Goal: Task Accomplishment & Management: Complete application form

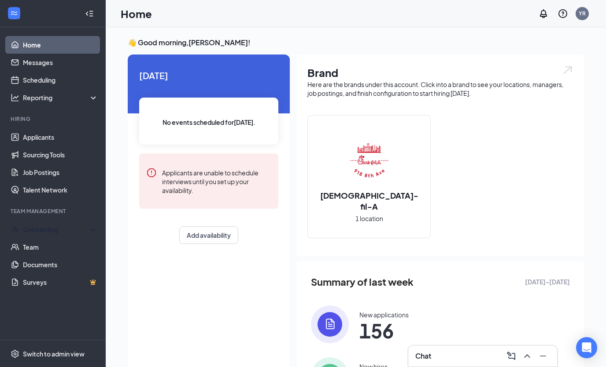
click at [54, 234] on div "Onboarding" at bounding box center [57, 229] width 68 height 9
click at [50, 247] on link "Overview" at bounding box center [60, 248] width 75 height 18
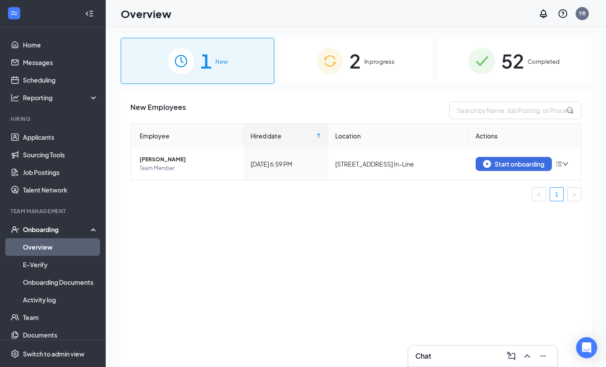
click at [514, 165] on div "Start onboarding" at bounding box center [513, 164] width 61 height 8
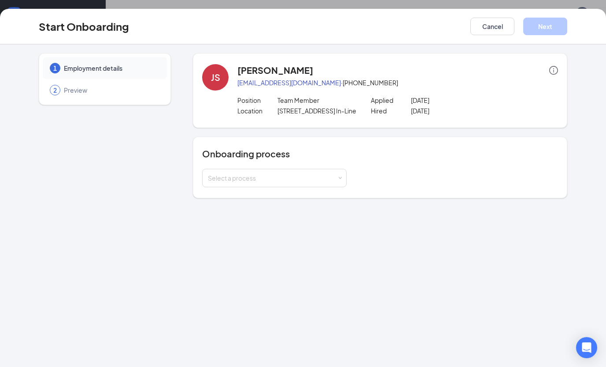
click at [321, 180] on div "Select a process" at bounding box center [272, 178] width 129 height 9
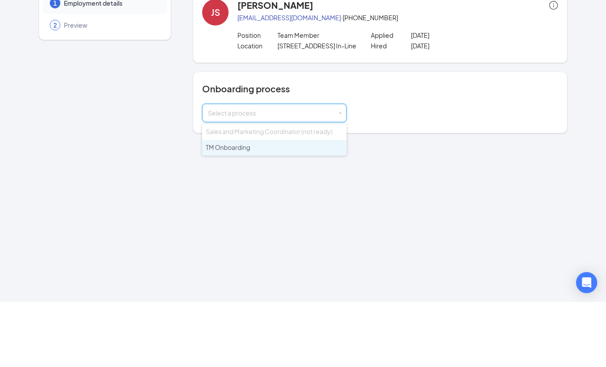
click at [295, 205] on li "TM Onboarding" at bounding box center [274, 213] width 144 height 16
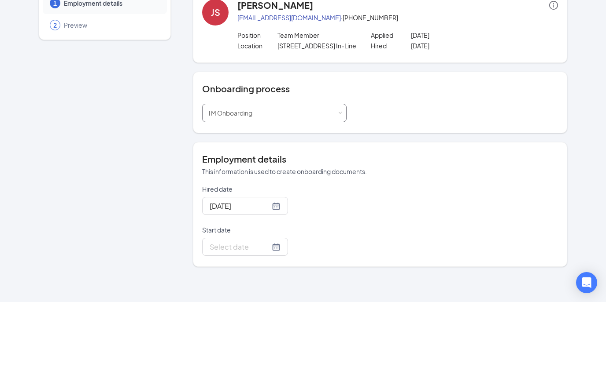
scroll to position [65, 0]
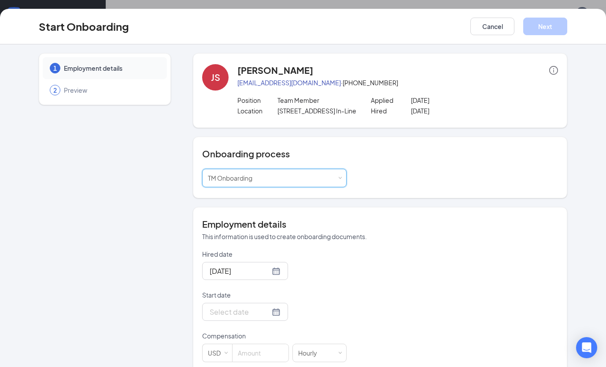
click at [268, 312] on div at bounding box center [244, 312] width 71 height 11
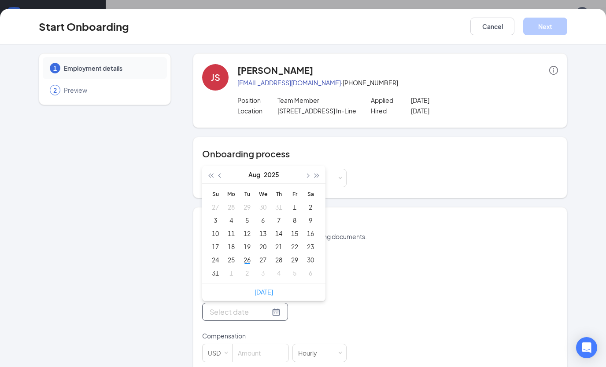
type input "[DATE]"
click at [266, 260] on div "27" at bounding box center [262, 260] width 11 height 11
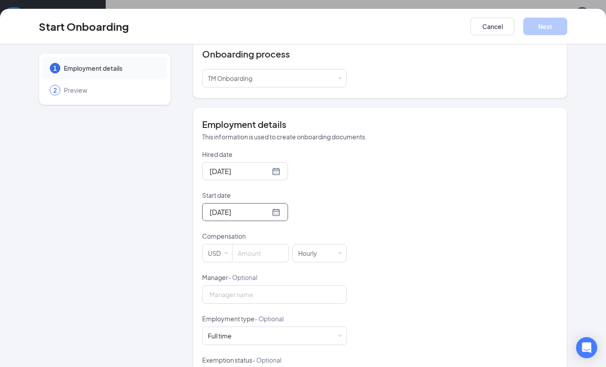
scroll to position [127, 0]
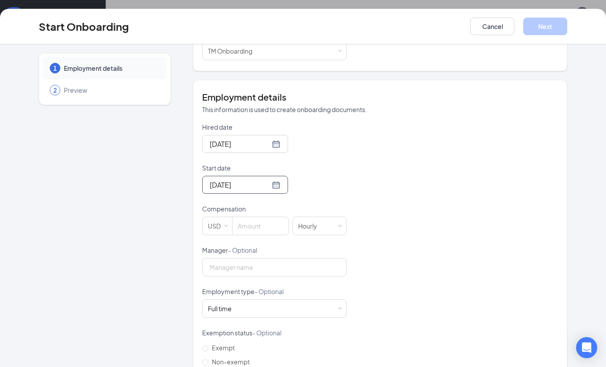
click at [276, 228] on input at bounding box center [260, 226] width 56 height 18
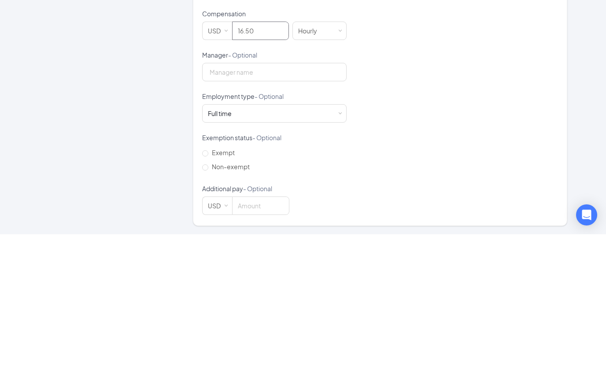
scroll to position [189, 0]
click at [331, 238] on div "Full time Works 30+ hours per week and is reasonably expected to work" at bounding box center [274, 247] width 133 height 18
type input "16.5"
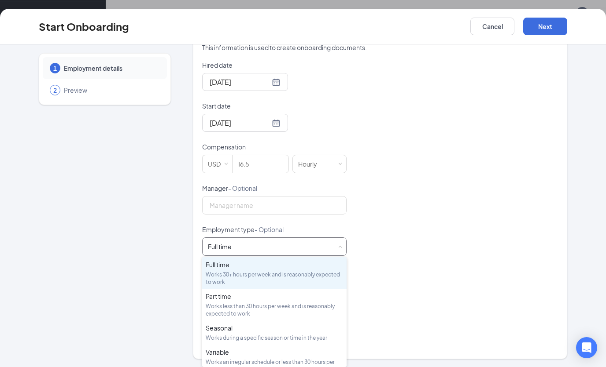
scroll to position [150, 0]
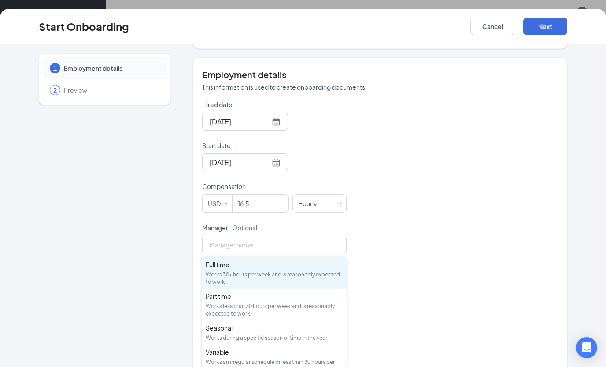
click at [257, 305] on div "Works less than 30 hours per week and is reasonably expected to work" at bounding box center [274, 310] width 137 height 15
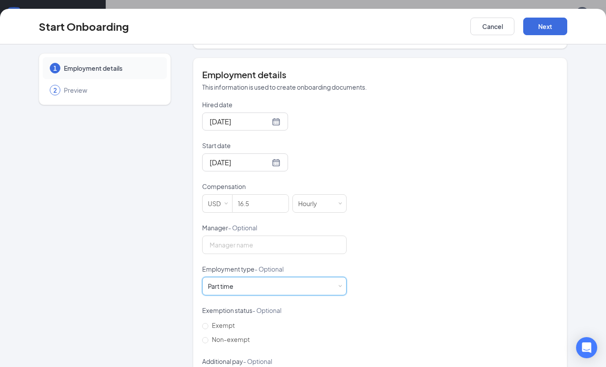
click at [207, 340] on input "Non-exempt" at bounding box center [205, 341] width 6 height 6
radio input "true"
click at [548, 28] on button "Next" at bounding box center [545, 27] width 44 height 18
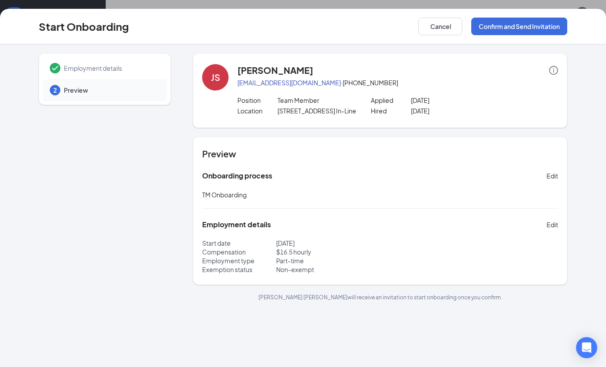
scroll to position [0, 0]
click at [547, 23] on button "Confirm and Send Invitation" at bounding box center [519, 27] width 96 height 18
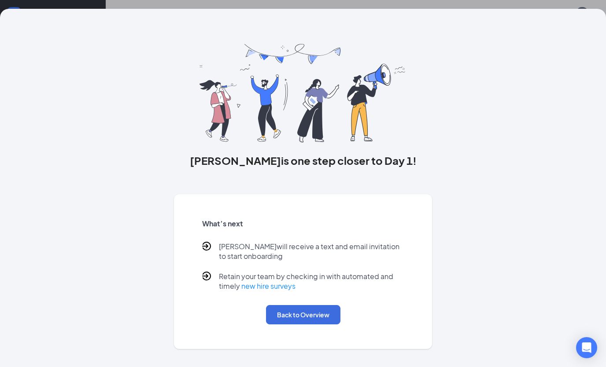
click at [316, 320] on button "Back to Overview" at bounding box center [303, 314] width 74 height 19
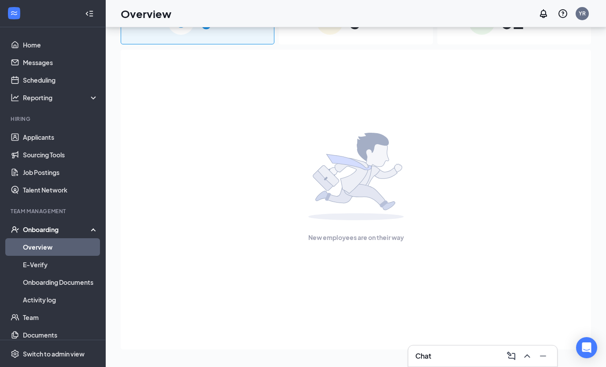
click at [81, 239] on link "Overview" at bounding box center [60, 248] width 75 height 18
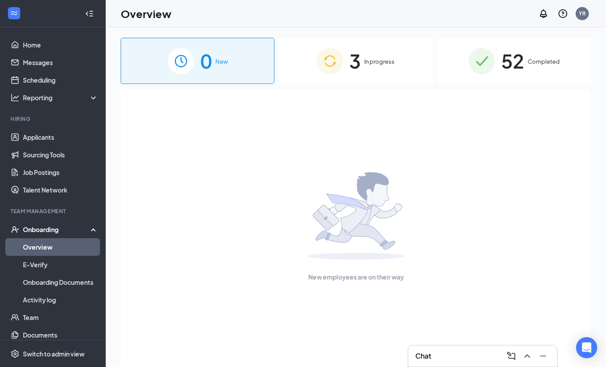
click at [369, 69] on div "3 In progress" at bounding box center [356, 61] width 154 height 46
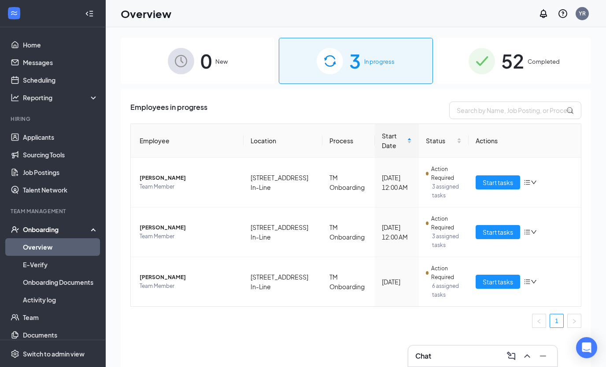
click at [510, 277] on span "Start tasks" at bounding box center [497, 282] width 30 height 10
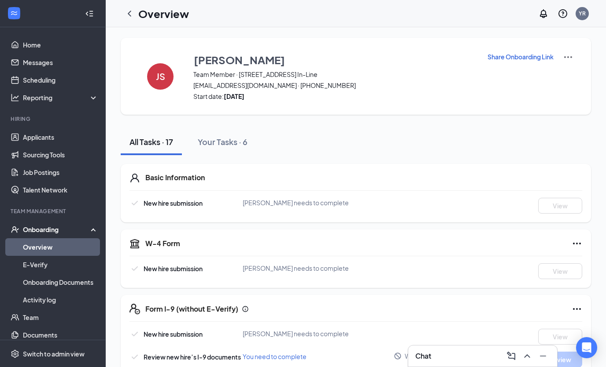
click at [227, 143] on div "Your Tasks · 6" at bounding box center [223, 141] width 50 height 11
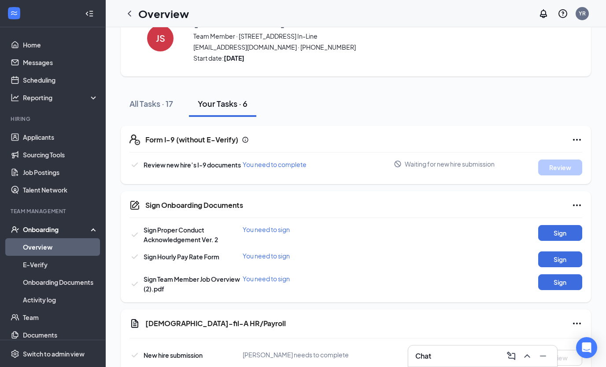
scroll to position [51, 0]
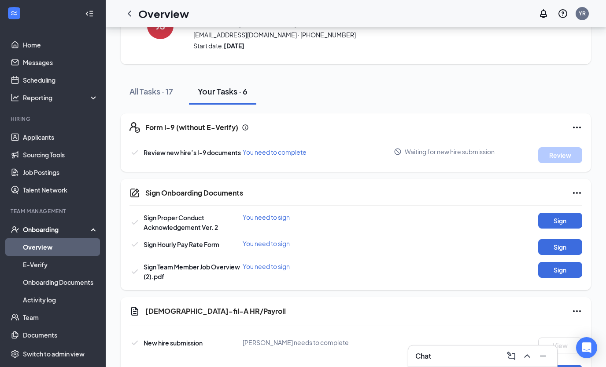
click at [546, 250] on button "Sign" at bounding box center [560, 247] width 44 height 16
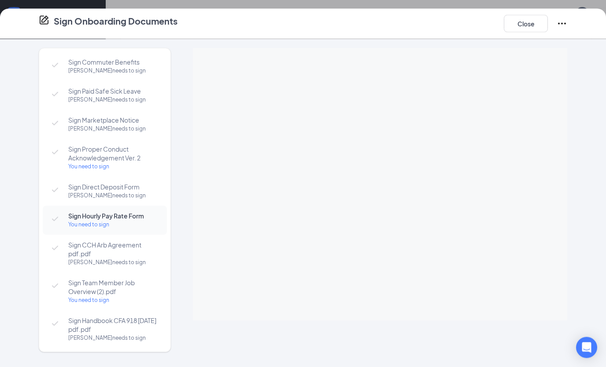
scroll to position [0, 0]
click at [531, 22] on button "Close" at bounding box center [525, 24] width 44 height 18
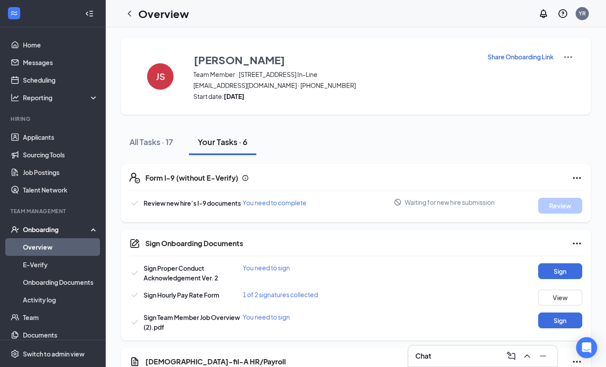
scroll to position [68, 0]
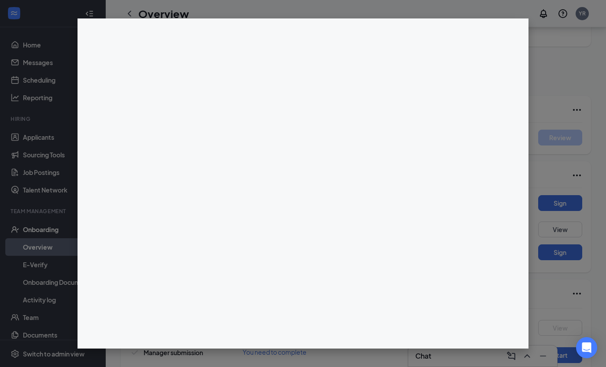
click at [551, 126] on div at bounding box center [303, 183] width 606 height 367
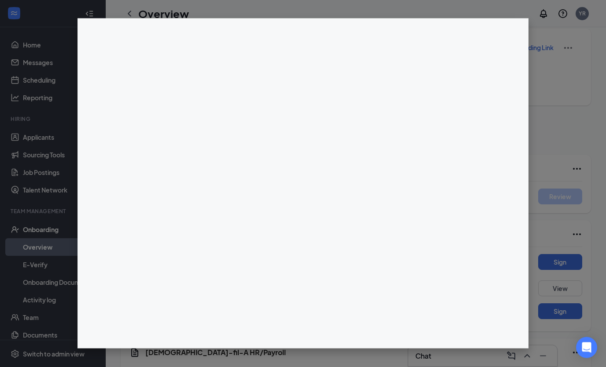
scroll to position [0, 0]
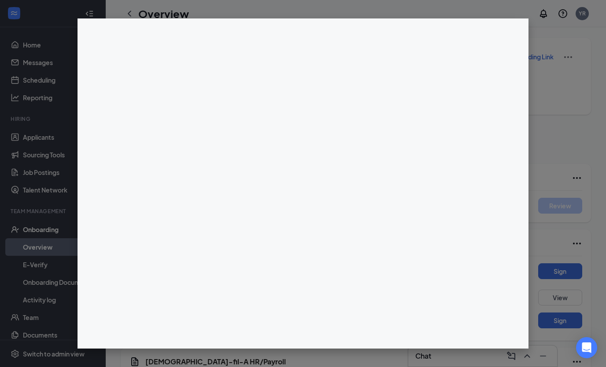
click at [575, 103] on div at bounding box center [303, 183] width 606 height 367
click at [53, 257] on div at bounding box center [303, 183] width 606 height 367
click at [49, 256] on div at bounding box center [303, 183] width 606 height 367
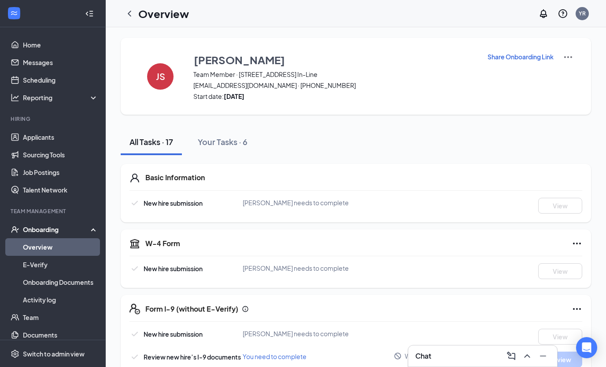
click at [132, 9] on icon "ChevronLeft" at bounding box center [129, 13] width 11 height 11
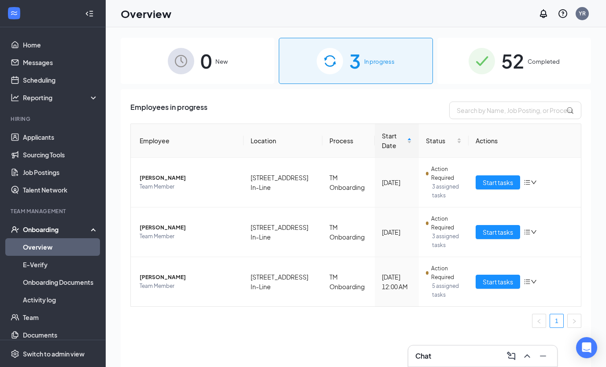
click at [188, 224] on span "[PERSON_NAME]" at bounding box center [188, 228] width 97 height 9
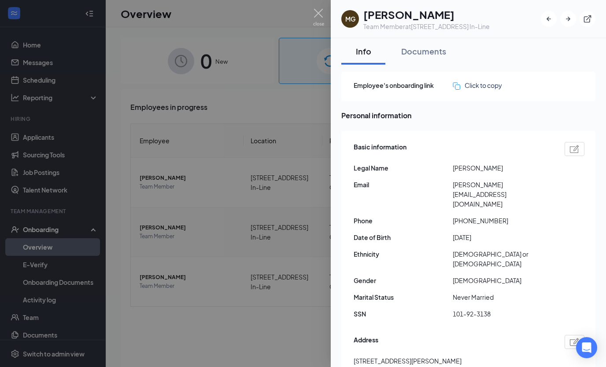
click at [447, 49] on button "Documents" at bounding box center [423, 51] width 62 height 26
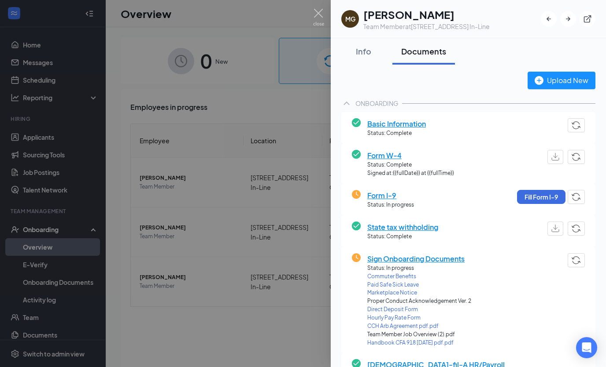
click at [317, 22] on img at bounding box center [318, 17] width 11 height 17
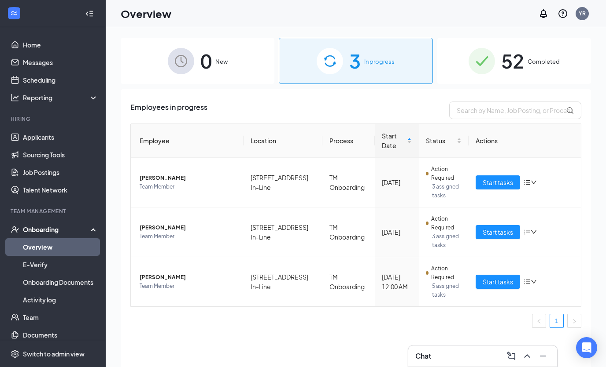
click at [184, 232] on span "Team Member" at bounding box center [188, 236] width 97 height 9
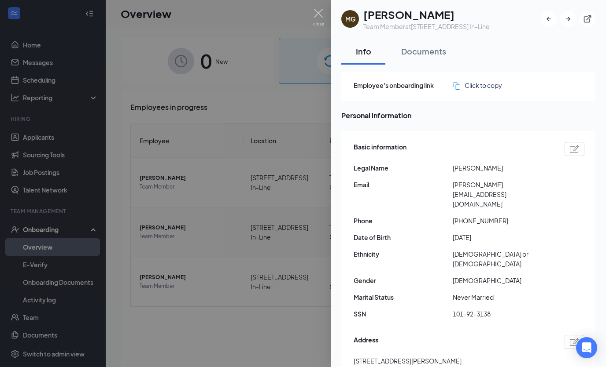
click at [329, 4] on div at bounding box center [303, 183] width 606 height 367
click at [329, 4] on div "Overview YR" at bounding box center [356, 13] width 500 height 27
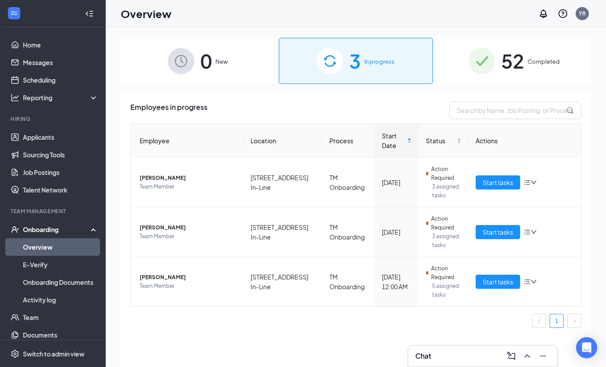
click at [498, 228] on span "Start tasks" at bounding box center [497, 233] width 30 height 10
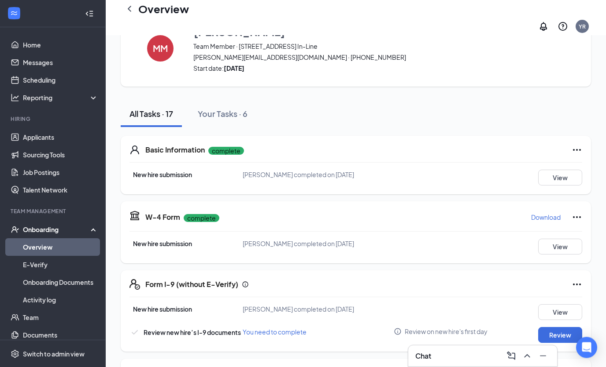
scroll to position [36, 0]
click at [220, 109] on div "Your Tasks · 6" at bounding box center [223, 114] width 50 height 11
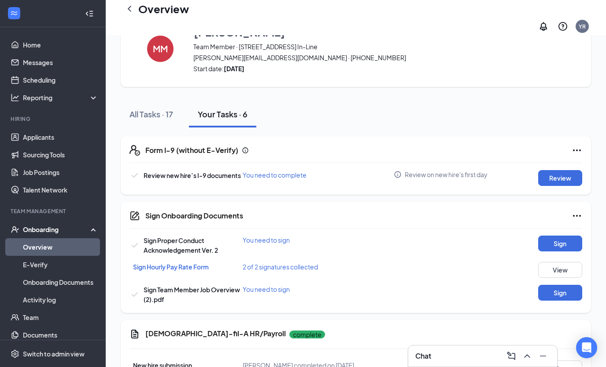
click at [569, 262] on button "View" at bounding box center [560, 270] width 44 height 16
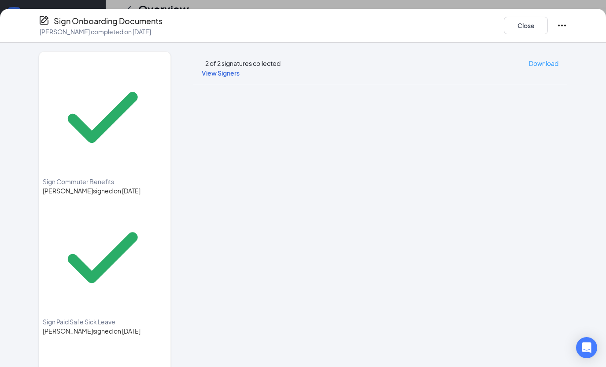
click at [515, 40] on div "Sign Onboarding Documents MELANY G MORALES completed on Aug 26, 2025 Close" at bounding box center [303, 26] width 606 height 34
click at [514, 40] on div "Sign Onboarding Documents MELANY G MORALES completed on Aug 26, 2025 Close" at bounding box center [303, 26] width 606 height 34
click at [531, 29] on button "Close" at bounding box center [525, 26] width 44 height 18
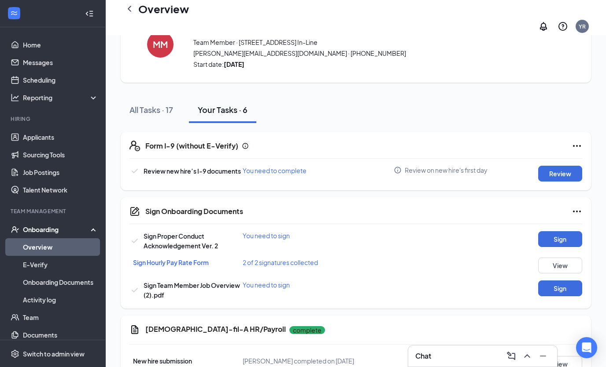
click at [133, 14] on icon "ChevronLeft" at bounding box center [129, 9] width 11 height 11
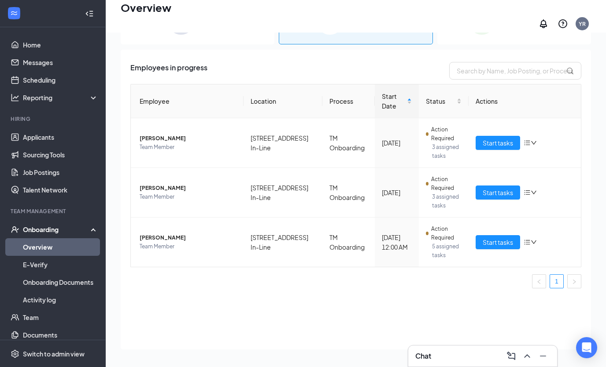
scroll to position [51, 0]
click at [174, 134] on span "[PERSON_NAME]" at bounding box center [188, 138] width 97 height 9
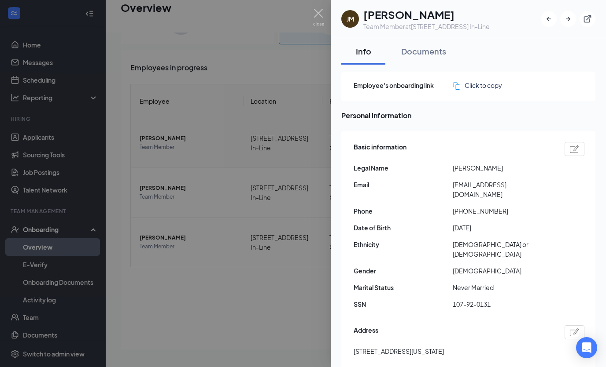
click at [329, 10] on div at bounding box center [303, 183] width 606 height 367
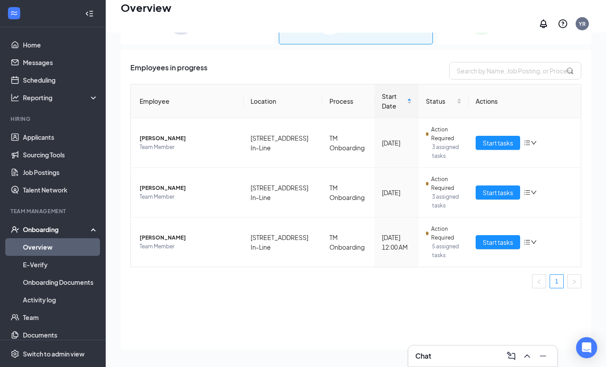
click at [318, 11] on div "Overview YR" at bounding box center [356, 16] width 500 height 33
click at [498, 138] on span "Start tasks" at bounding box center [497, 143] width 30 height 10
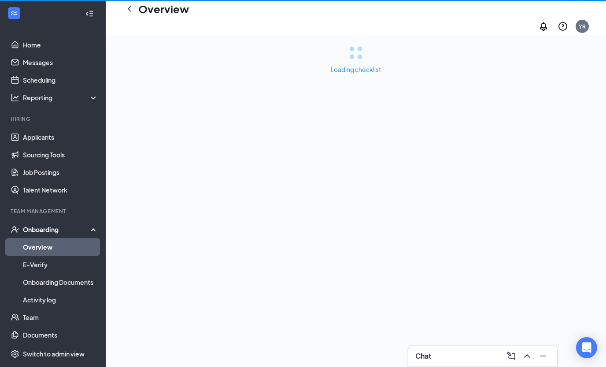
scroll to position [28, 0]
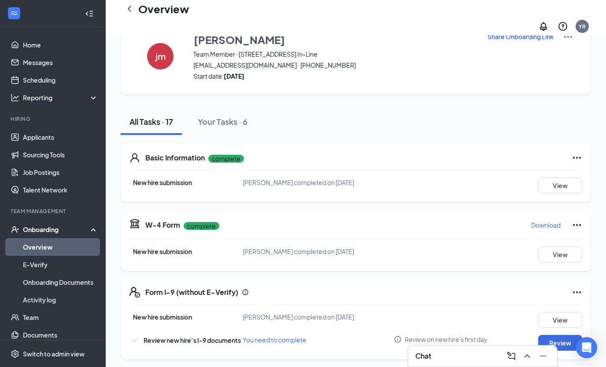
click at [230, 109] on button "Your Tasks · 6" at bounding box center [222, 122] width 67 height 26
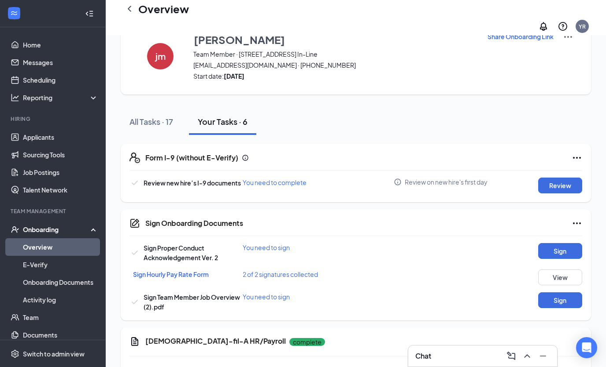
click at [563, 270] on button "View" at bounding box center [560, 278] width 44 height 16
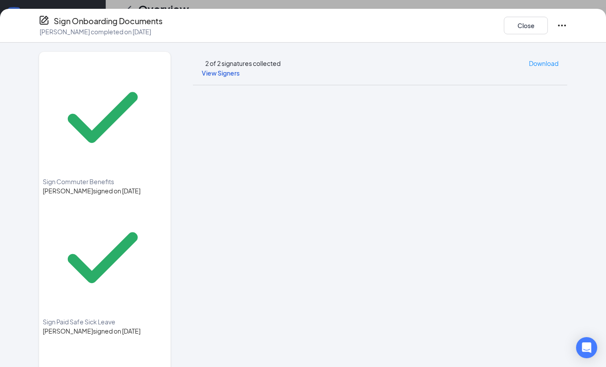
click at [540, 26] on button "Close" at bounding box center [525, 26] width 44 height 18
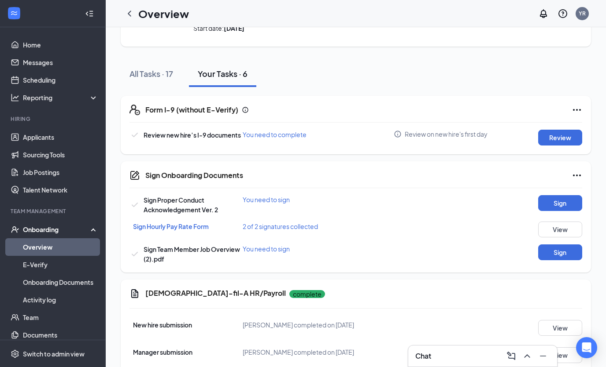
scroll to position [0, 0]
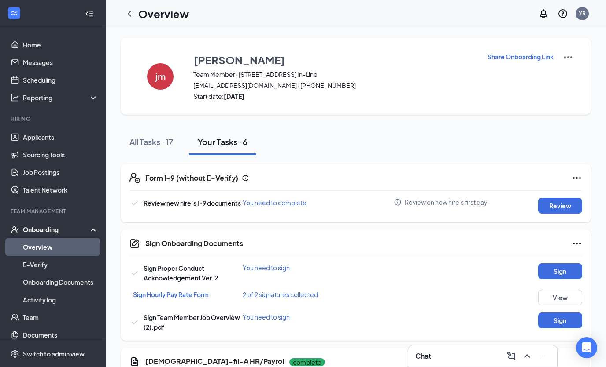
click at [134, 18] on icon "ChevronLeft" at bounding box center [129, 13] width 11 height 11
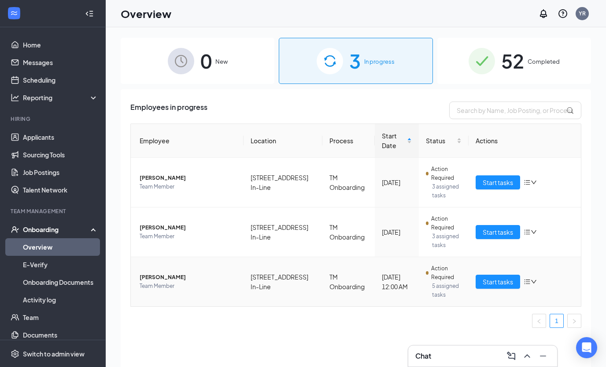
click at [165, 273] on span "[PERSON_NAME]" at bounding box center [188, 277] width 97 height 9
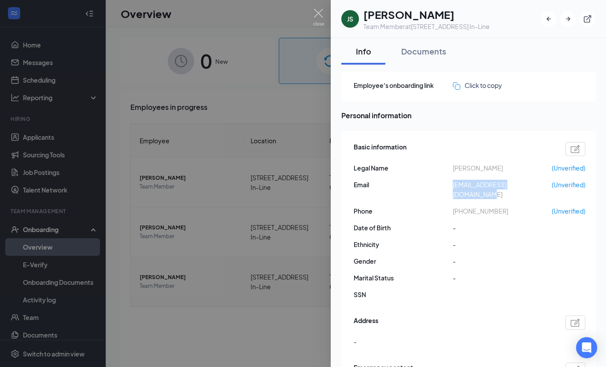
click at [525, 181] on span "[EMAIL_ADDRESS][DOMAIN_NAME]" at bounding box center [501, 189] width 99 height 19
